Goal: Browse casually: Explore the website without a specific task or goal

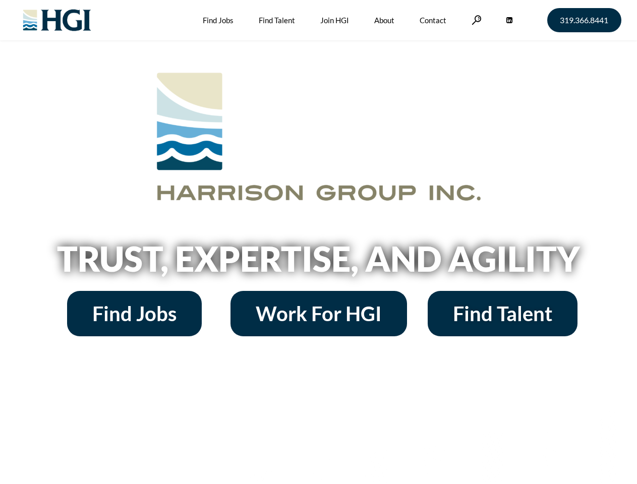
click at [318, 242] on h2 "Trust, Expertise, and Agility" at bounding box center [318, 259] width 575 height 34
click at [475, 20] on link at bounding box center [477, 20] width 10 height 10
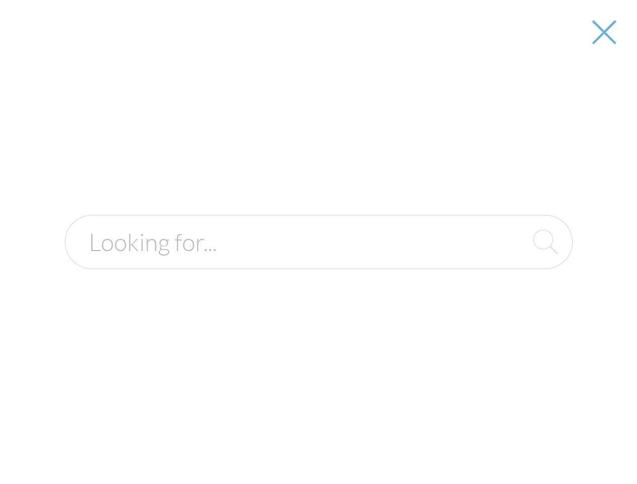
click at [318, 262] on div at bounding box center [319, 242] width 636 height 484
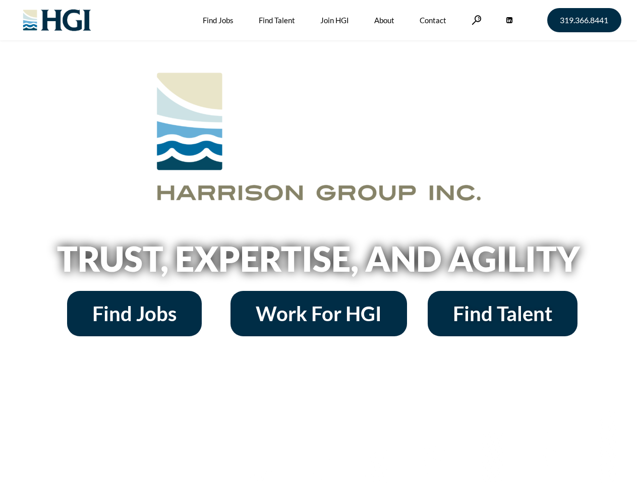
click at [318, 242] on h2 "Trust, Expertise, and Agility" at bounding box center [318, 259] width 575 height 34
click at [475, 20] on link at bounding box center [477, 20] width 10 height 10
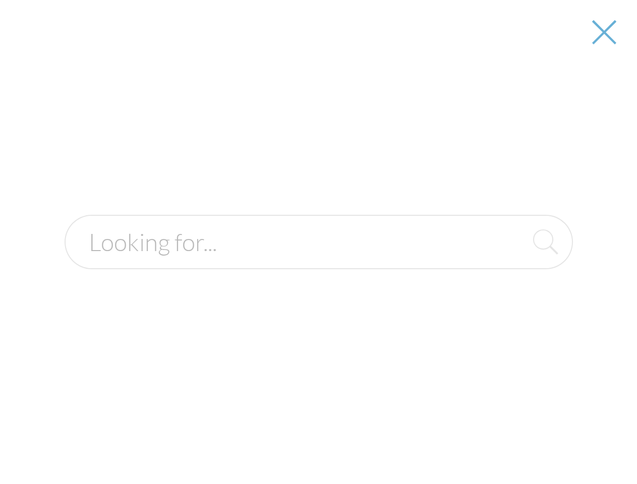
click at [318, 262] on h2 "Trust, Expertise, and Agility" at bounding box center [318, 259] width 575 height 34
